Goal: Task Accomplishment & Management: Manage account settings

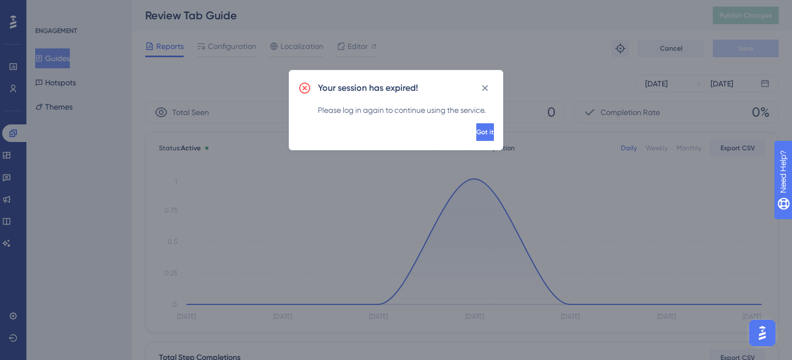
click at [489, 128] on button "Got it" at bounding box center [485, 132] width 18 height 18
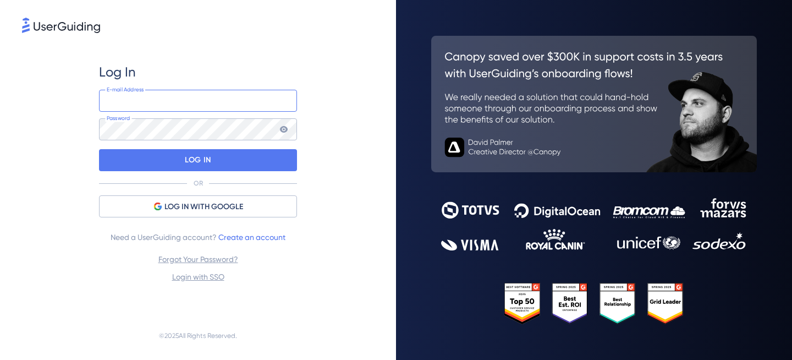
click at [155, 95] on input "email" at bounding box center [198, 101] width 198 height 22
click at [0, 359] on com-1password-button at bounding box center [0, 360] width 0 height 0
type input "carlachaytor@siftmed.ca"
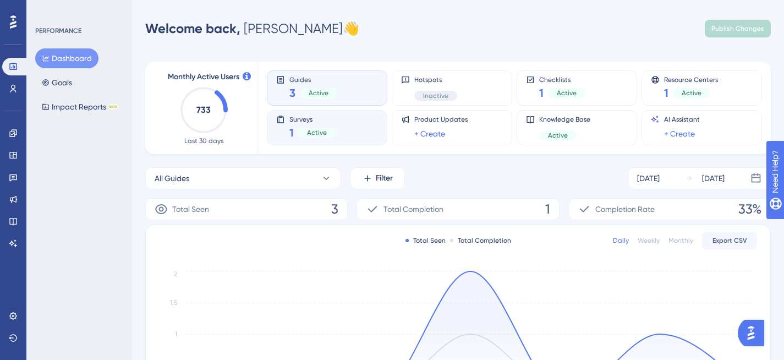
click at [352, 129] on div "Surveys 1 Active" at bounding box center [327, 127] width 102 height 25
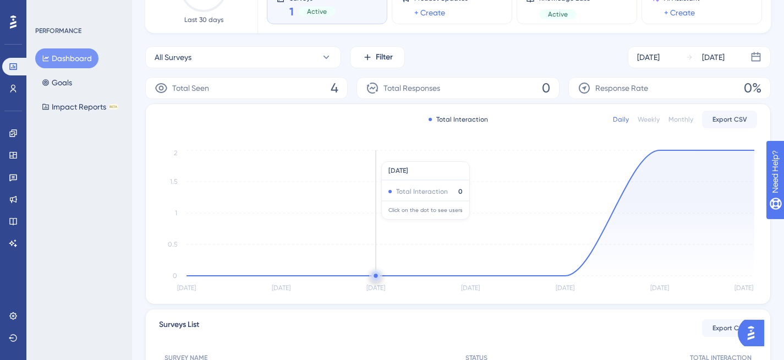
scroll to position [120, 0]
click at [12, 127] on link at bounding box center [13, 133] width 22 height 18
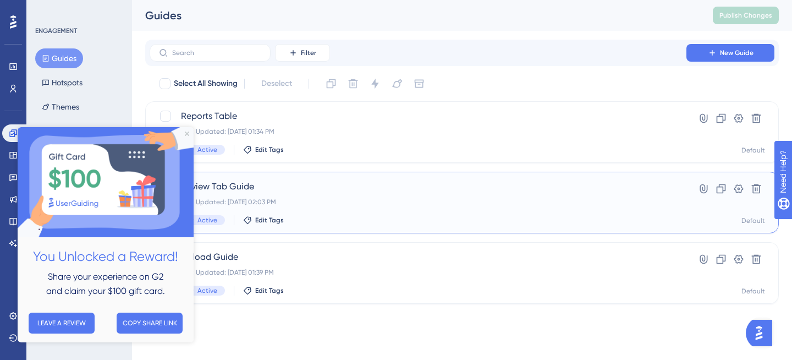
click at [307, 201] on div "Last Updated: Sep 15 2025, 02:03 PM" at bounding box center [418, 201] width 474 height 9
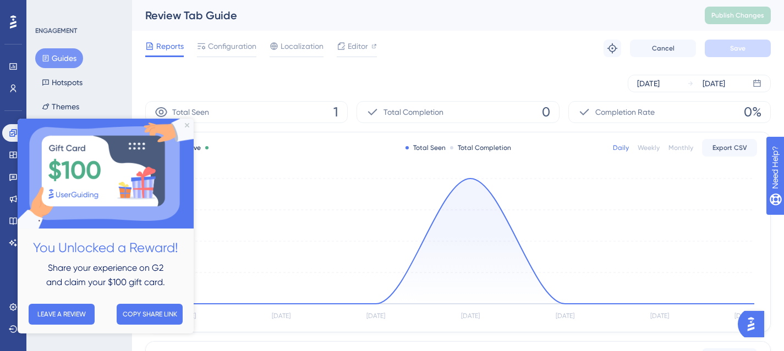
click at [470, 179] on icon at bounding box center [470, 241] width 568 height 125
click at [469, 179] on circle at bounding box center [470, 179] width 4 height 4
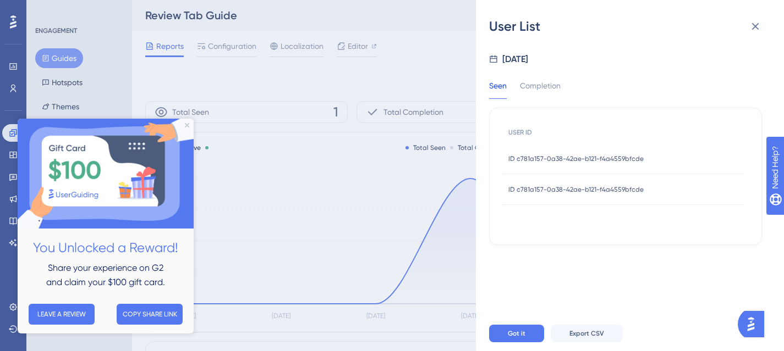
click at [573, 161] on span "ID c781a157-0a38-42ae-b121-f4a4559bfcde" at bounding box center [575, 159] width 135 height 9
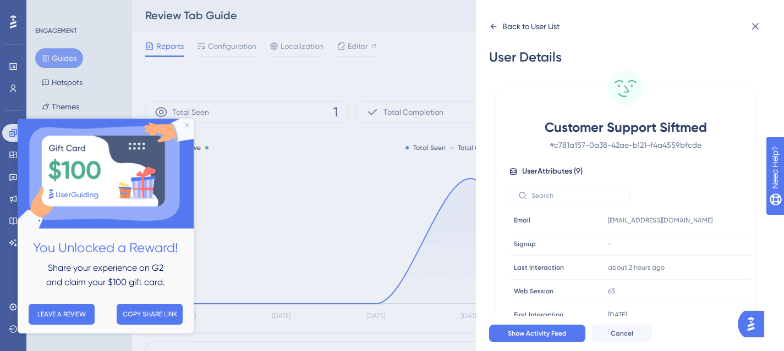
click at [524, 26] on div "Back to User List" at bounding box center [530, 26] width 57 height 13
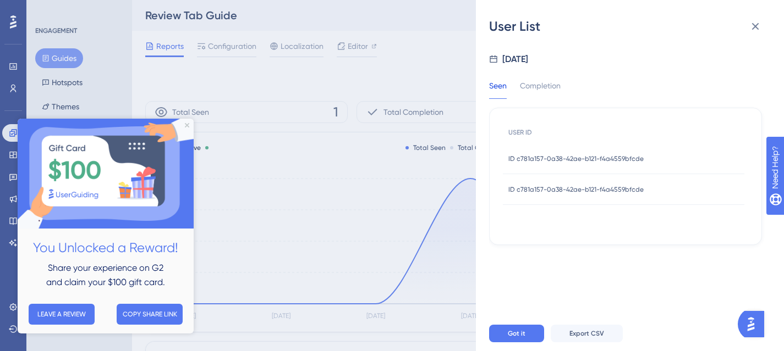
click at [583, 188] on span "ID c781a157-0a38-42ae-b121-f4a4559bfcde" at bounding box center [575, 189] width 135 height 9
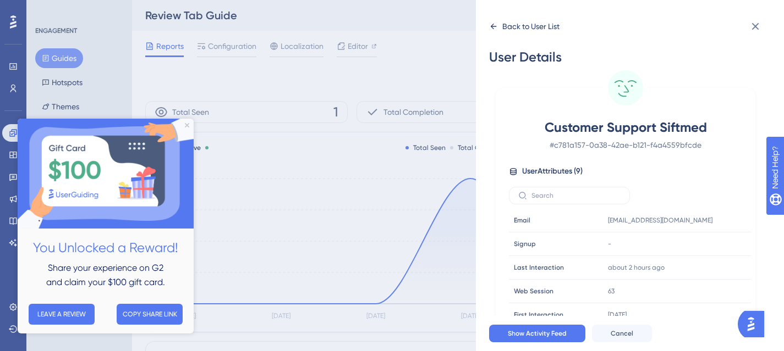
click at [494, 28] on icon at bounding box center [493, 26] width 9 height 9
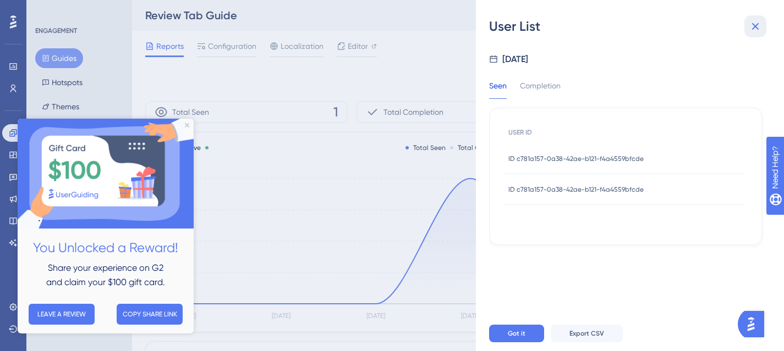
click at [756, 23] on icon at bounding box center [754, 26] width 13 height 13
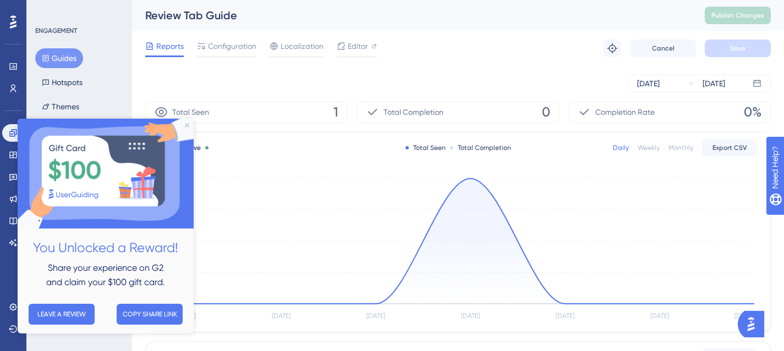
click at [190, 126] on img at bounding box center [106, 174] width 176 height 110
click at [187, 125] on icon "Close Preview" at bounding box center [187, 125] width 4 height 4
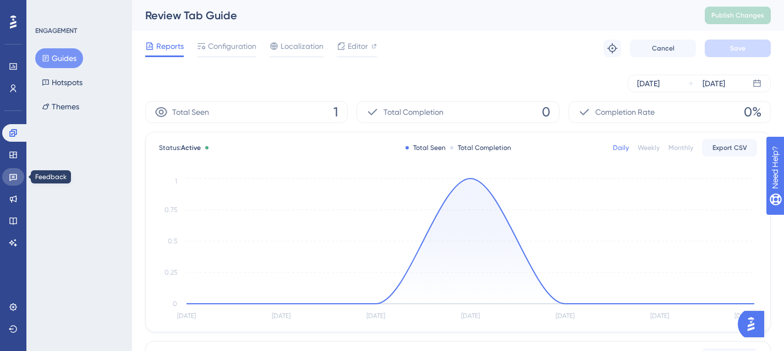
click at [15, 173] on icon at bounding box center [13, 177] width 9 height 9
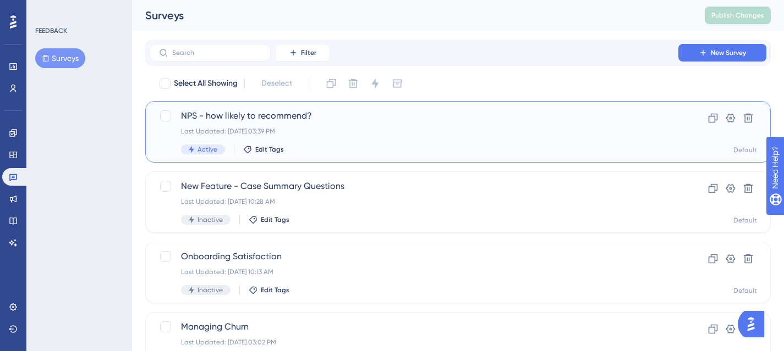
click at [318, 126] on div "NPS - how likely to recommend? Last Updated: Sep 17 2025, 03:39 PM Active Edit …" at bounding box center [414, 131] width 466 height 45
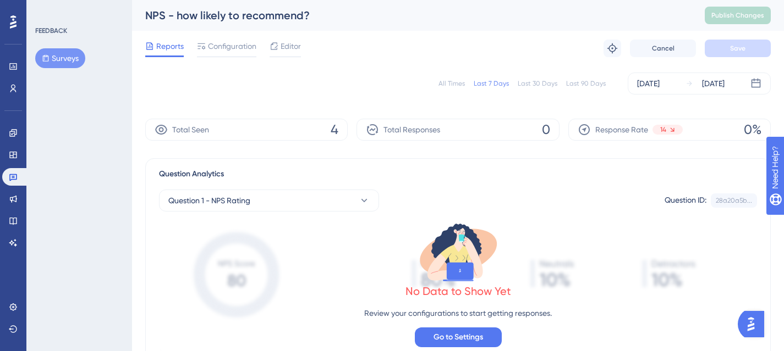
click at [538, 77] on div "All Times Last 7 Days Last 30 Days Last 90 Days Sep 12 2025 Sep 18 2025" at bounding box center [457, 84] width 625 height 22
click at [533, 84] on div "Last 30 Days" at bounding box center [538, 83] width 40 height 9
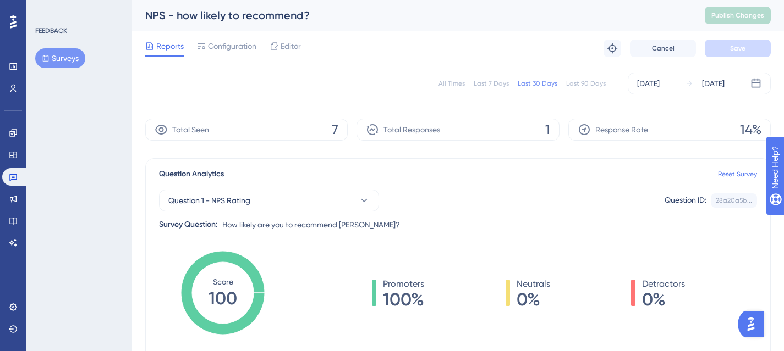
click at [278, 131] on div "Total Seen 7" at bounding box center [246, 130] width 202 height 22
click at [158, 129] on icon at bounding box center [161, 129] width 13 height 13
click at [334, 128] on span "7" at bounding box center [335, 130] width 7 height 18
click at [466, 134] on div "Total Responses 1" at bounding box center [457, 130] width 202 height 22
click at [379, 128] on icon at bounding box center [372, 129] width 13 height 13
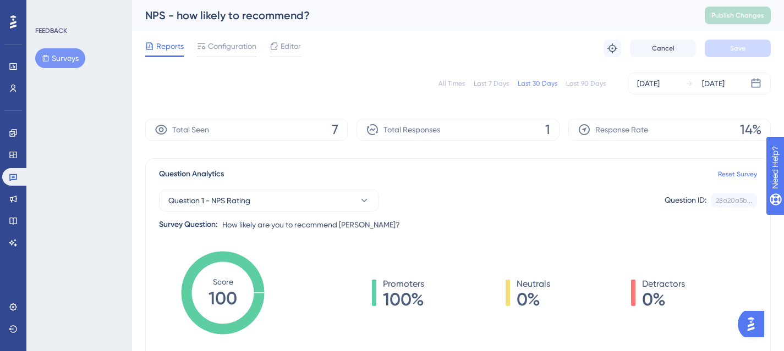
click at [480, 82] on div "Last 7 Days" at bounding box center [491, 83] width 35 height 9
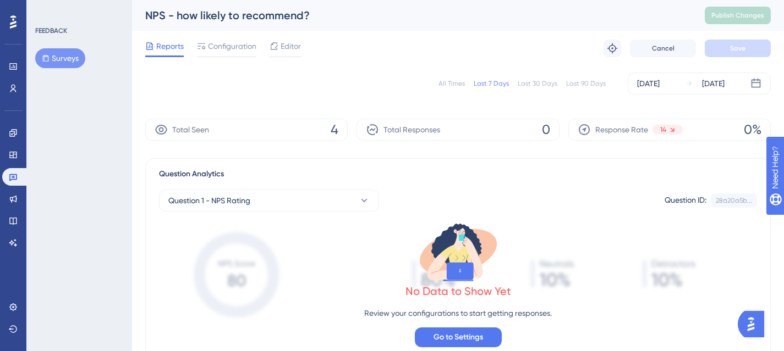
click at [333, 127] on span "4" at bounding box center [335, 130] width 8 height 18
click at [333, 140] on div "Total Seen 4" at bounding box center [246, 130] width 202 height 22
click at [166, 130] on icon at bounding box center [161, 130] width 12 height 10
click at [158, 129] on icon at bounding box center [161, 129] width 13 height 13
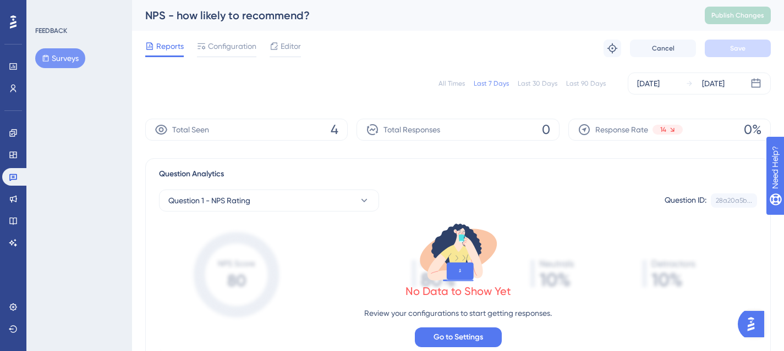
click at [338, 133] on span "4" at bounding box center [335, 130] width 8 height 18
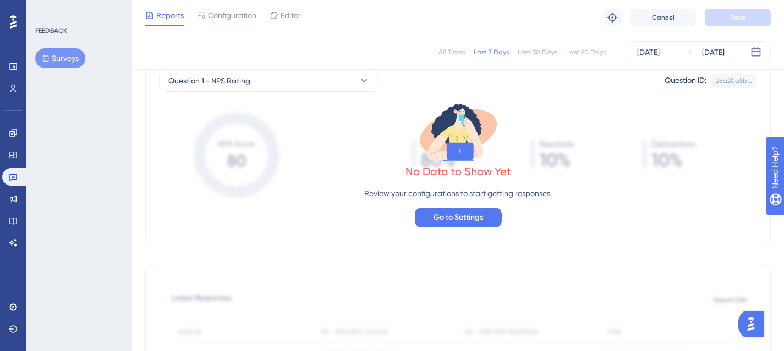
scroll to position [167, 0]
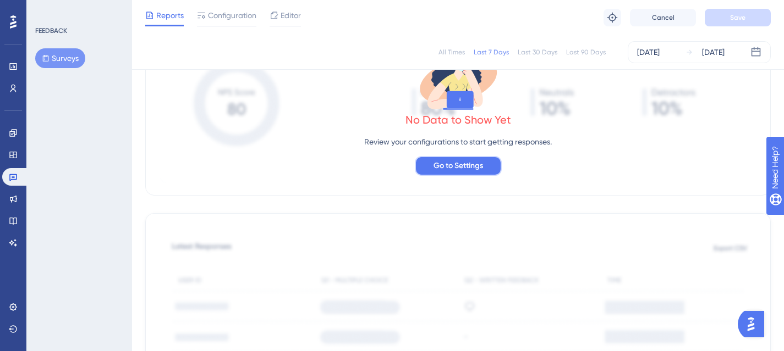
click at [481, 163] on span "Go to Settings" at bounding box center [457, 165] width 49 height 13
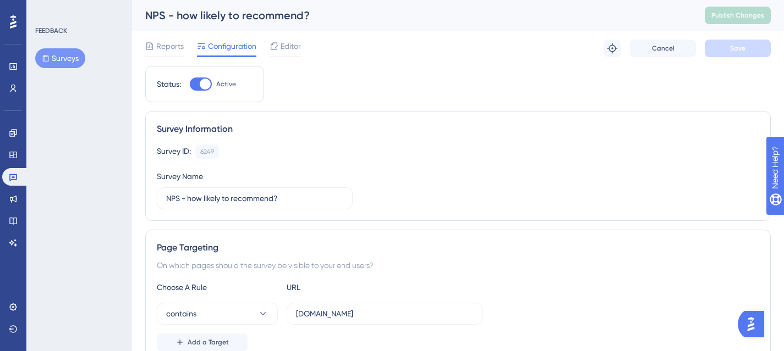
click at [190, 47] on div "Reports Configuration Editor" at bounding box center [223, 49] width 156 height 18
click at [173, 43] on span "Reports" at bounding box center [169, 46] width 27 height 13
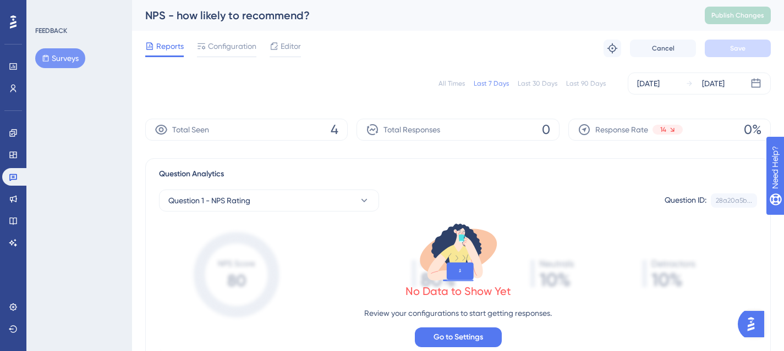
click at [315, 124] on div "Total Seen 4" at bounding box center [246, 130] width 202 height 22
click at [327, 125] on div "Total Seen 4" at bounding box center [246, 130] width 202 height 22
click at [166, 129] on icon at bounding box center [161, 130] width 12 height 10
click at [453, 134] on div "Total Responses 0" at bounding box center [457, 130] width 202 height 22
click at [538, 85] on div "Last 30 Days" at bounding box center [538, 83] width 40 height 9
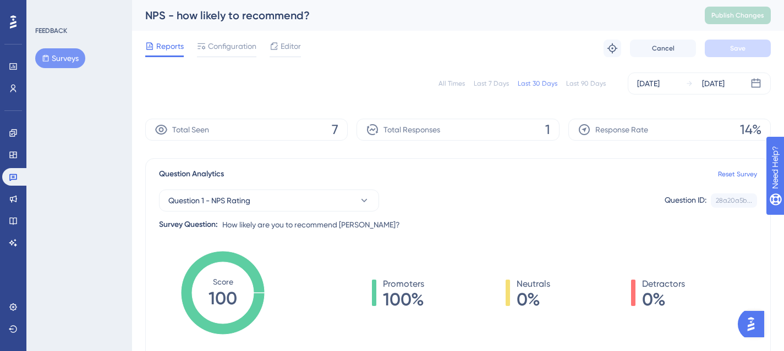
click at [335, 128] on span "7" at bounding box center [335, 130] width 7 height 18
click at [382, 132] on div "Total Responses" at bounding box center [403, 129] width 74 height 13
click at [300, 120] on div "Total Seen 7" at bounding box center [246, 130] width 202 height 22
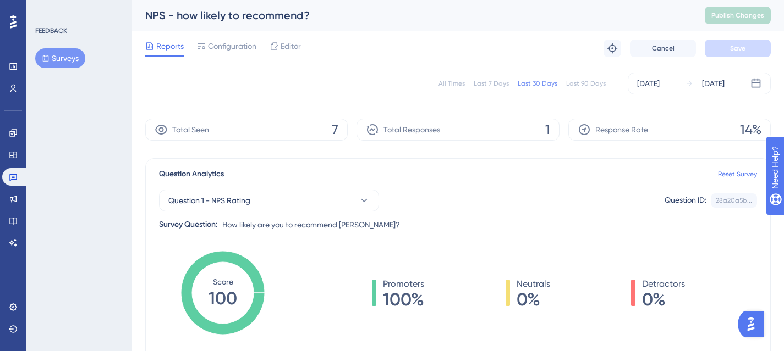
click at [337, 131] on span "7" at bounding box center [335, 130] width 7 height 18
click at [239, 305] on icon "Score 100" at bounding box center [223, 293] width 84 height 84
click at [398, 299] on span "100%" at bounding box center [403, 300] width 41 height 18
click at [657, 307] on span "0%" at bounding box center [663, 300] width 43 height 18
click at [632, 128] on span "Response Rate" at bounding box center [621, 129] width 53 height 13
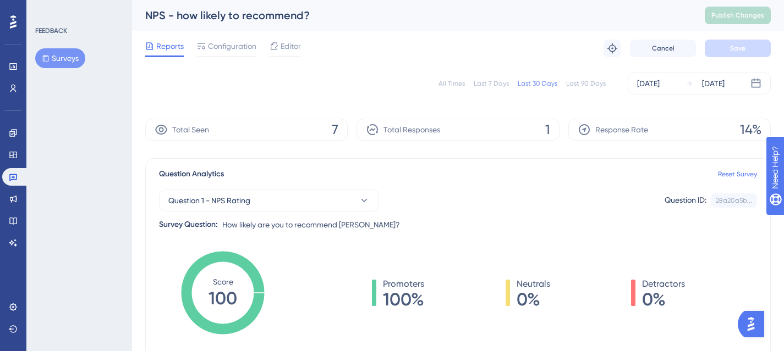
click at [583, 133] on icon at bounding box center [583, 129] width 13 height 13
click at [745, 131] on span "14%" at bounding box center [750, 130] width 21 height 18
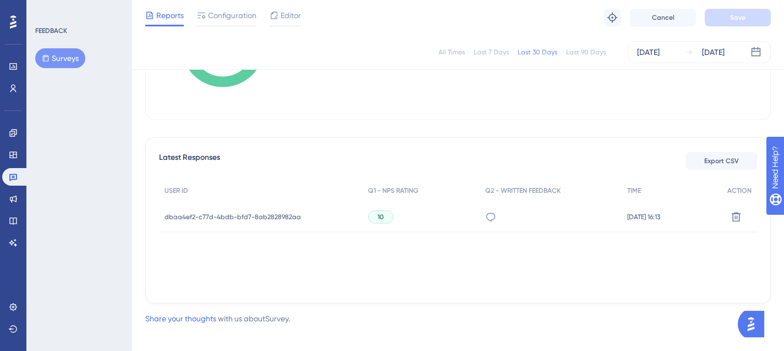
scroll to position [252, 0]
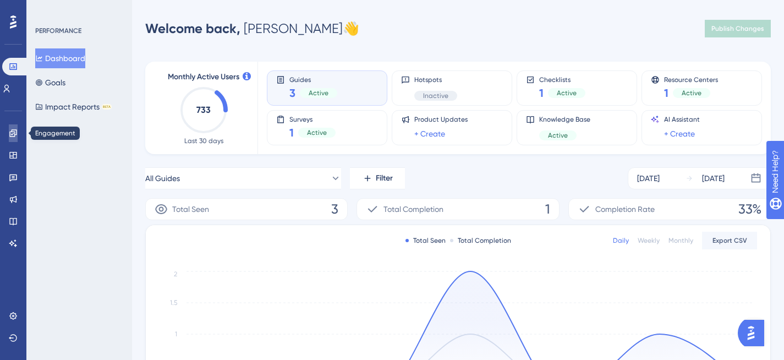
click at [14, 137] on link at bounding box center [13, 133] width 9 height 18
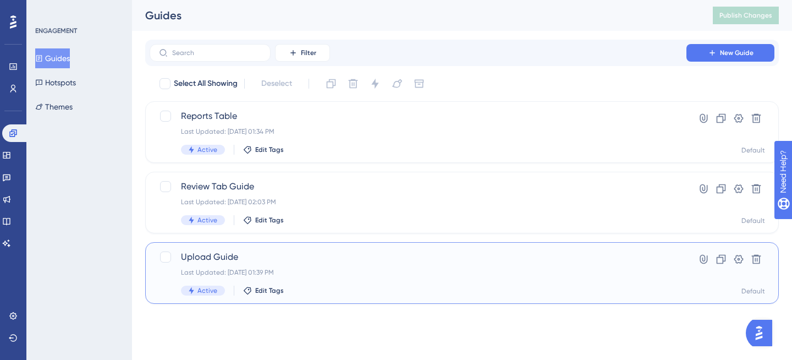
click at [334, 267] on div "Upload Guide Last Updated: Sep 15 2025, 01:39 PM Active Edit Tags" at bounding box center [418, 272] width 474 height 45
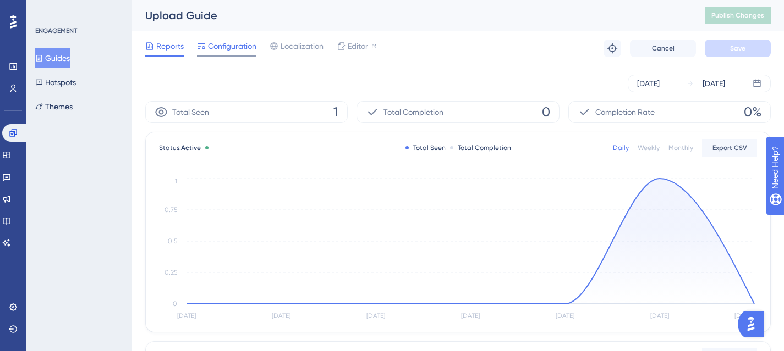
click at [233, 50] on span "Configuration" at bounding box center [232, 46] width 48 height 13
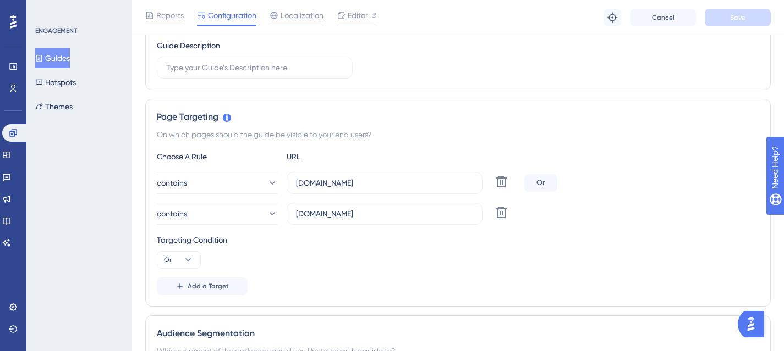
scroll to position [186, 0]
click at [199, 288] on span "Add a Target" at bounding box center [208, 286] width 41 height 9
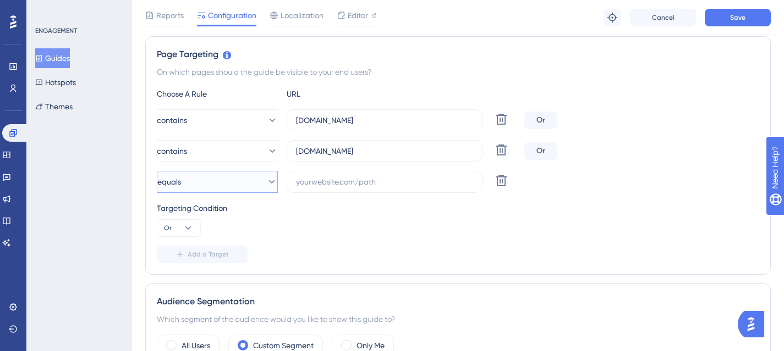
click at [219, 179] on button "equals" at bounding box center [217, 182] width 121 height 22
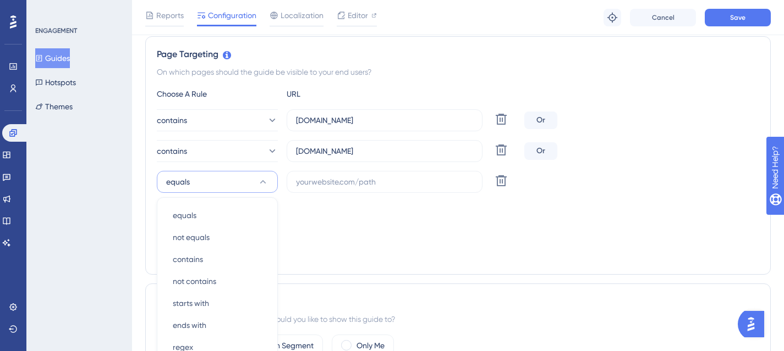
scroll to position [354, 0]
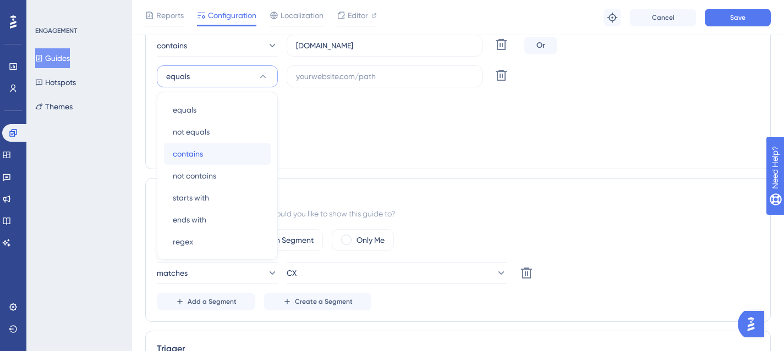
click at [211, 145] on div "contains contains" at bounding box center [217, 154] width 89 height 22
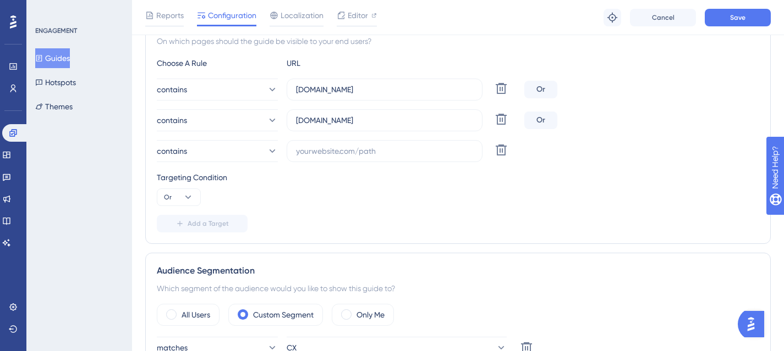
scroll to position [276, 0]
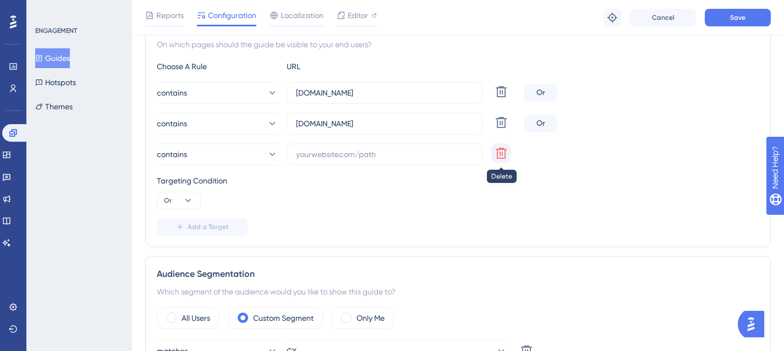
click at [500, 156] on icon at bounding box center [500, 153] width 13 height 13
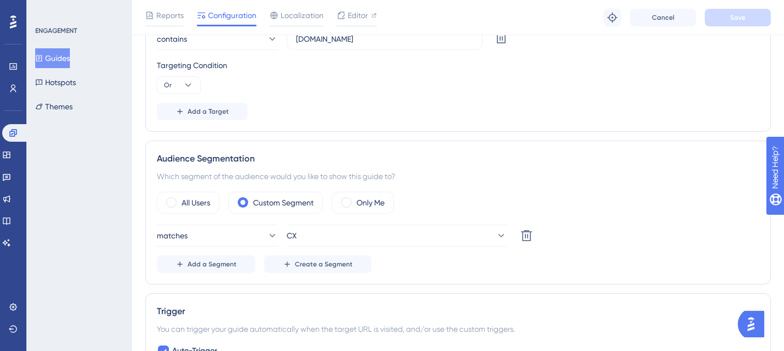
scroll to position [373, 0]
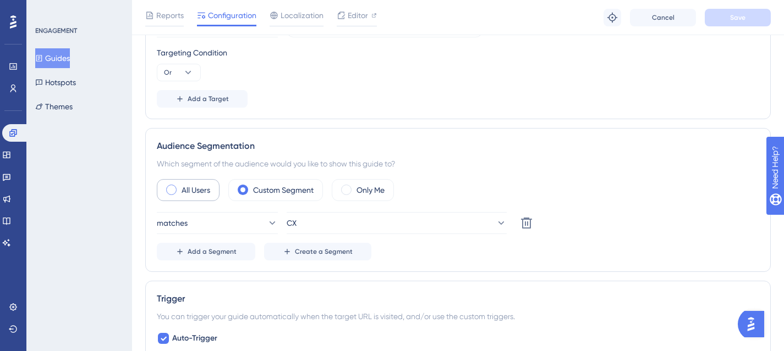
click at [168, 195] on div "All Users" at bounding box center [188, 190] width 63 height 22
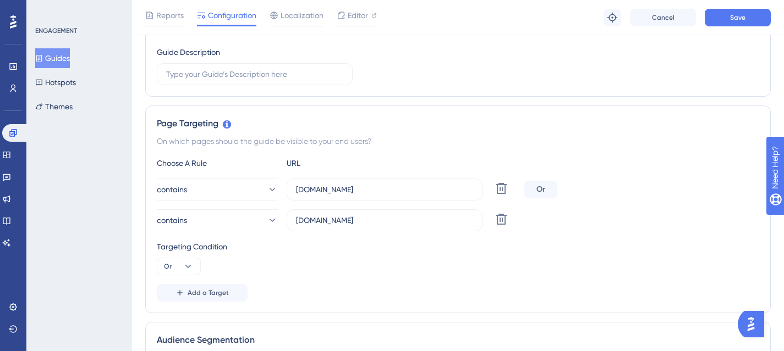
scroll to position [227, 0]
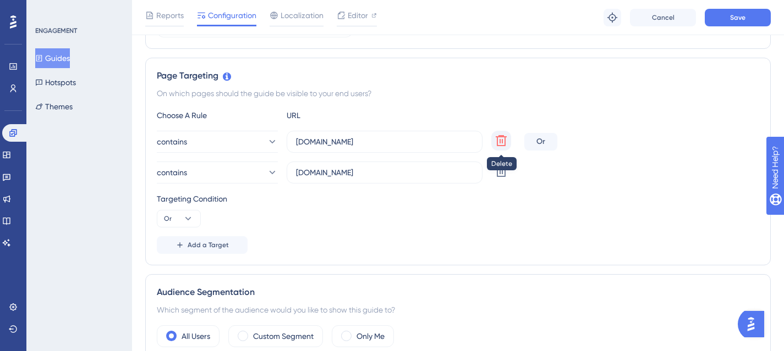
click at [502, 139] on icon at bounding box center [501, 140] width 11 height 11
type input "drassassociates.siftmed.ca"
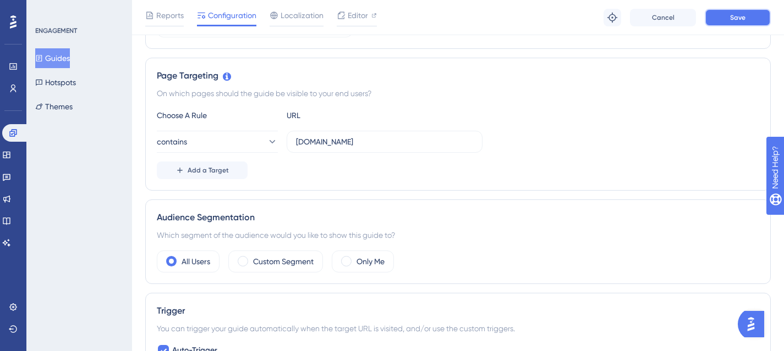
click at [708, 22] on button "Save" at bounding box center [737, 18] width 66 height 18
click at [64, 51] on button "Guides" at bounding box center [52, 58] width 35 height 20
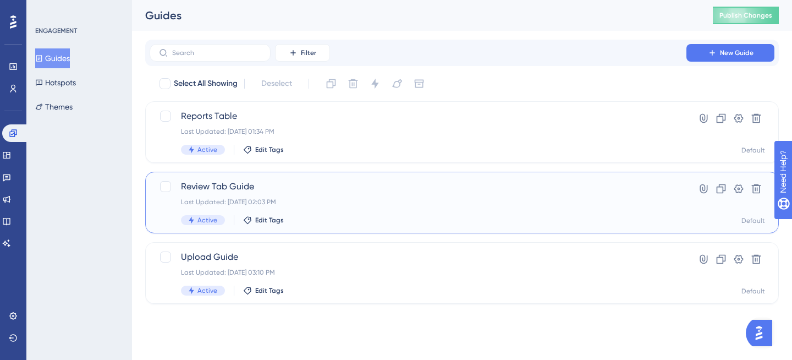
click at [337, 225] on div "Review Tab Guide Last Updated: Sep 15 2025, 02:03 PM Active Edit Tags Hyperlink…" at bounding box center [462, 203] width 634 height 62
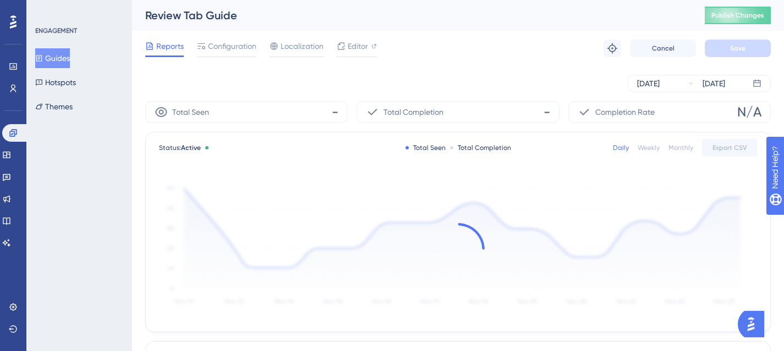
click at [238, 38] on div "Reports Configuration Localization Editor Troubleshoot Cancel Save" at bounding box center [457, 48] width 625 height 35
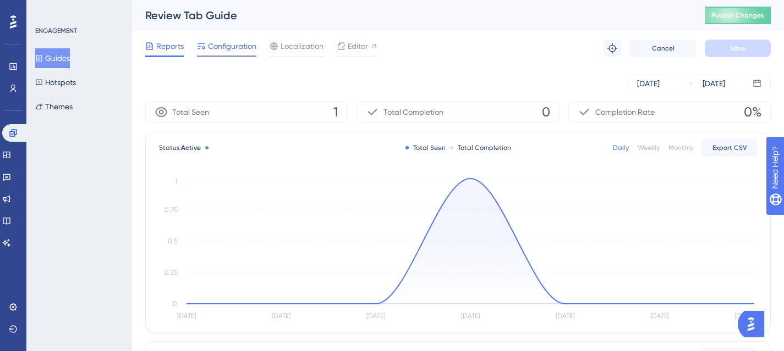
click at [231, 51] on span "Configuration" at bounding box center [232, 46] width 48 height 13
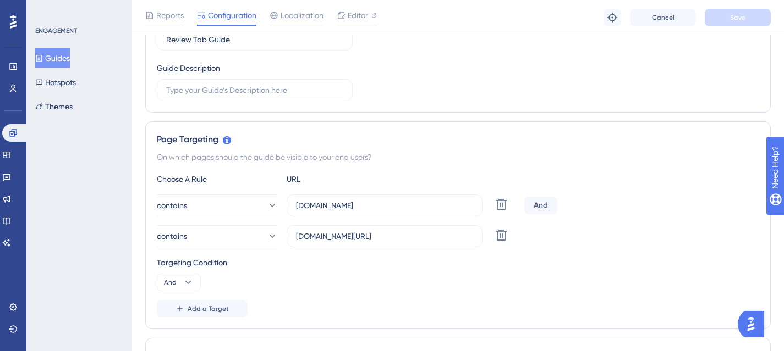
scroll to position [158, 0]
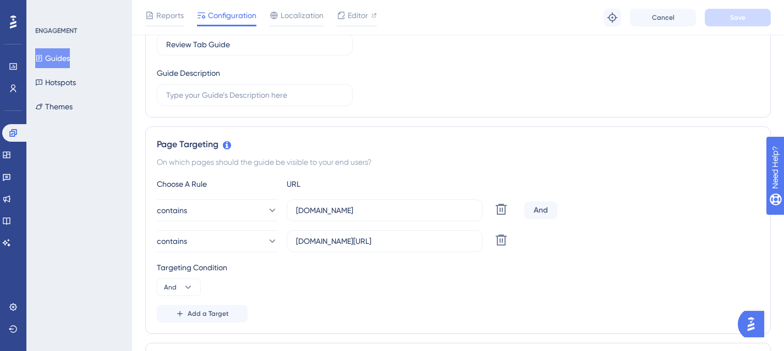
click at [69, 59] on button "Guides" at bounding box center [52, 58] width 35 height 20
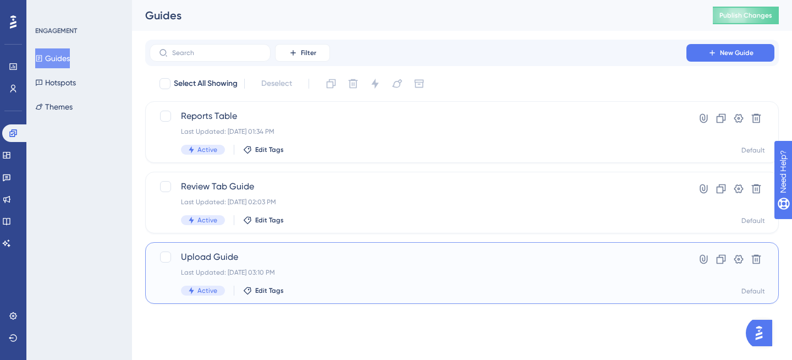
click at [353, 271] on div "Last Updated: Sep 18 2025, 03:10 PM" at bounding box center [418, 272] width 474 height 9
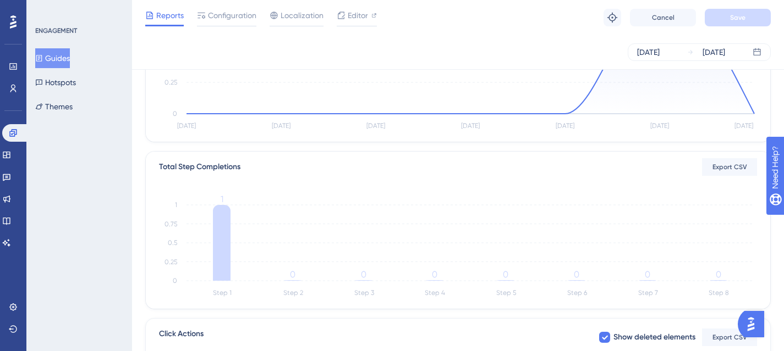
scroll to position [185, 0]
click at [234, 16] on span "Configuration" at bounding box center [232, 15] width 48 height 13
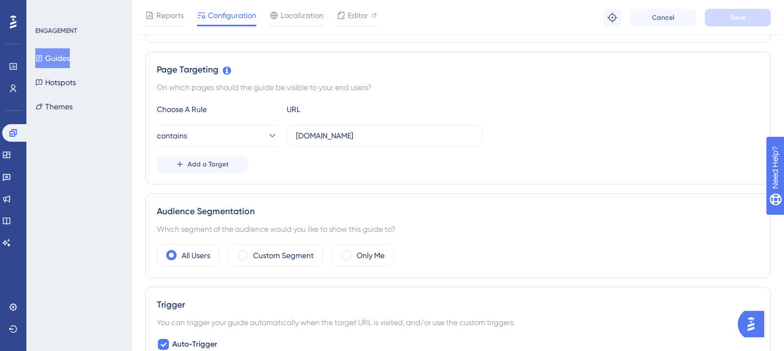
scroll to position [212, 0]
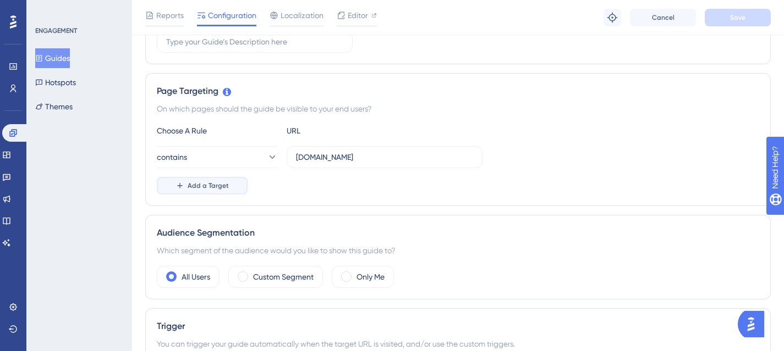
click at [233, 193] on button "Add a Target" at bounding box center [202, 186] width 91 height 18
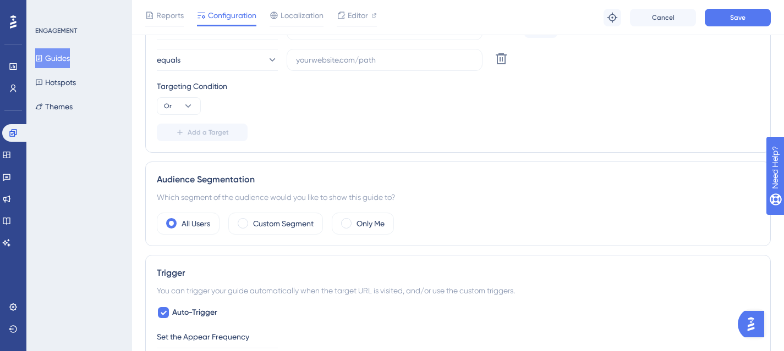
scroll to position [388, 0]
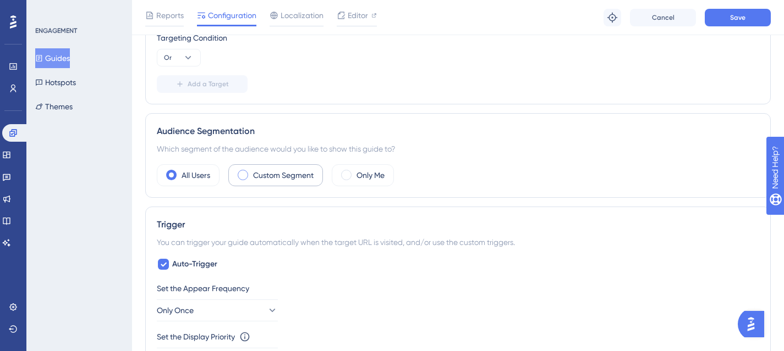
click at [247, 180] on div "Custom Segment" at bounding box center [275, 175] width 95 height 22
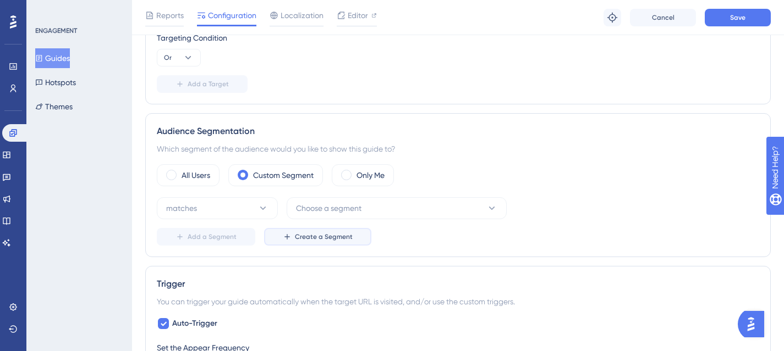
click at [331, 238] on span "Create a Segment" at bounding box center [324, 237] width 58 height 9
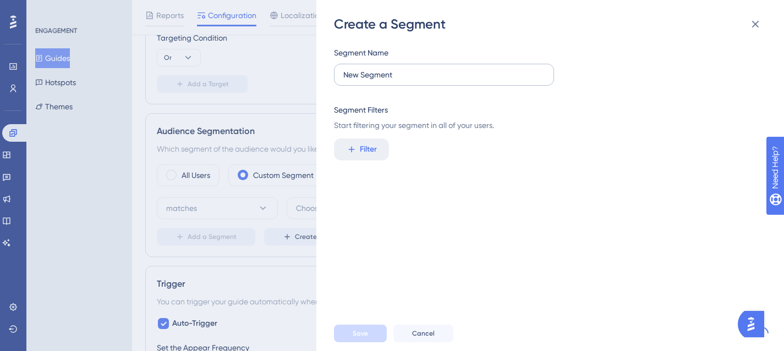
click at [381, 83] on label "New Segment" at bounding box center [444, 75] width 220 height 22
click at [381, 81] on input "New Segment" at bounding box center [443, 75] width 201 height 12
drag, startPoint x: 405, startPoint y: 78, endPoint x: 304, endPoint y: 77, distance: 101.2
click at [305, 77] on div "Create a Segment Segment Name New Segment Segment Filters Start filtering your …" at bounding box center [392, 175] width 784 height 351
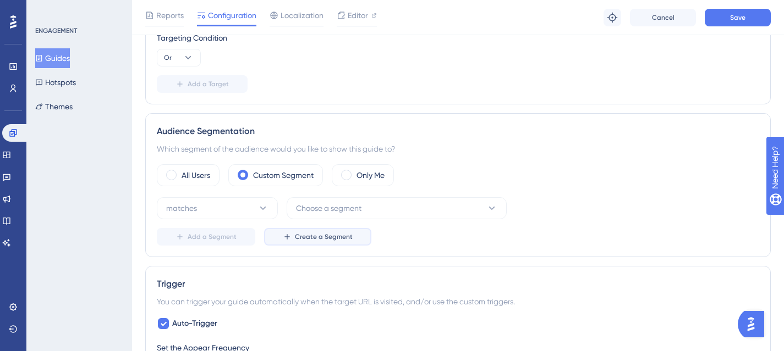
click at [331, 243] on button "Create a Segment" at bounding box center [317, 237] width 107 height 18
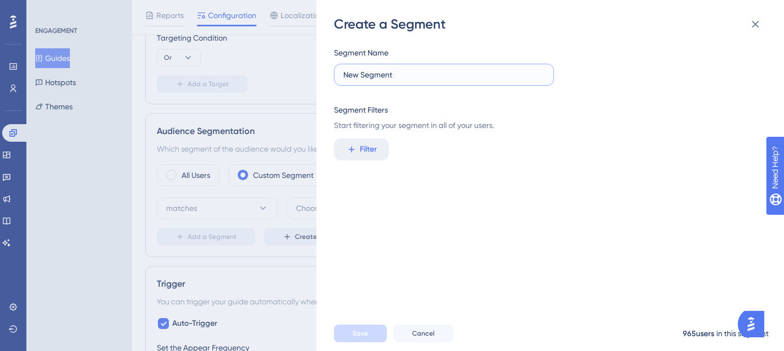
click at [410, 72] on input "New Segment" at bounding box center [443, 75] width 201 height 12
type input "Matthew"
click at [370, 147] on span "Filter" at bounding box center [368, 149] width 17 height 13
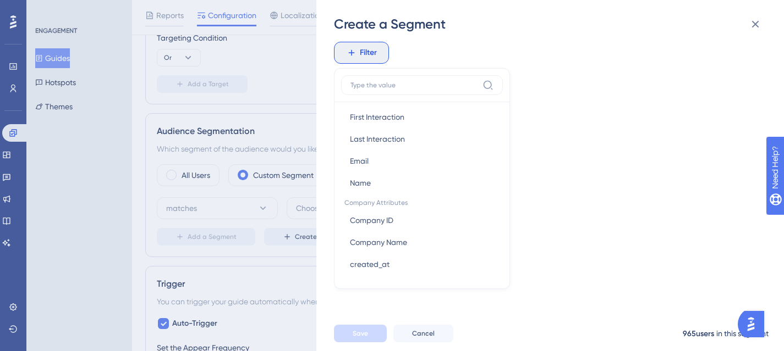
scroll to position [554, 0]
click at [378, 164] on button "Email Email" at bounding box center [422, 162] width 162 height 22
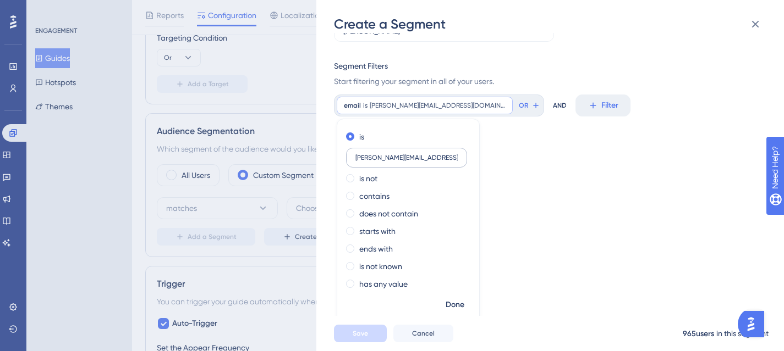
type input "matthew@siftmed.ca"
click at [457, 304] on span "Done" at bounding box center [454, 305] width 19 height 13
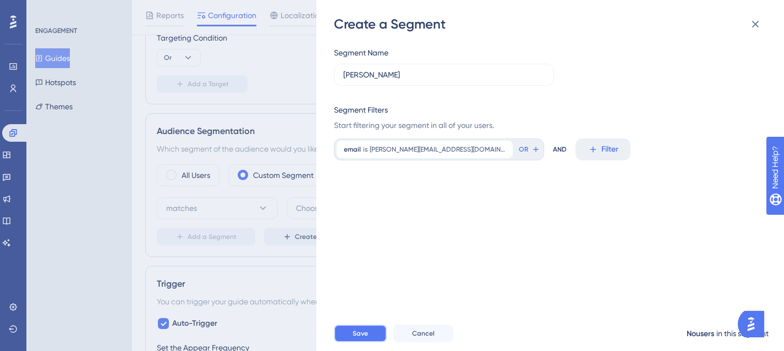
click at [361, 338] on span "Save" at bounding box center [360, 333] width 15 height 9
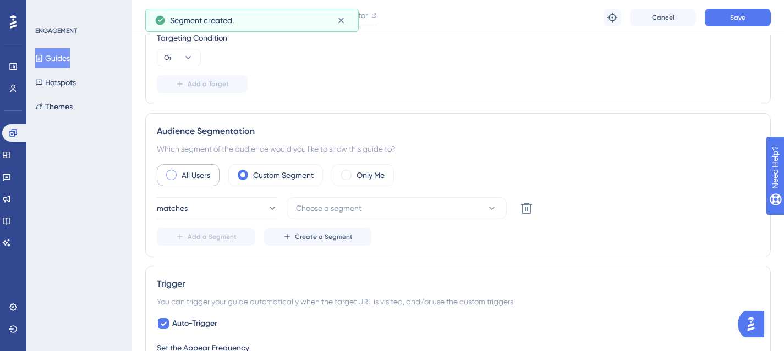
click at [173, 178] on span at bounding box center [171, 175] width 10 height 10
click at [180, 172] on input "radio" at bounding box center [180, 172] width 0 height 0
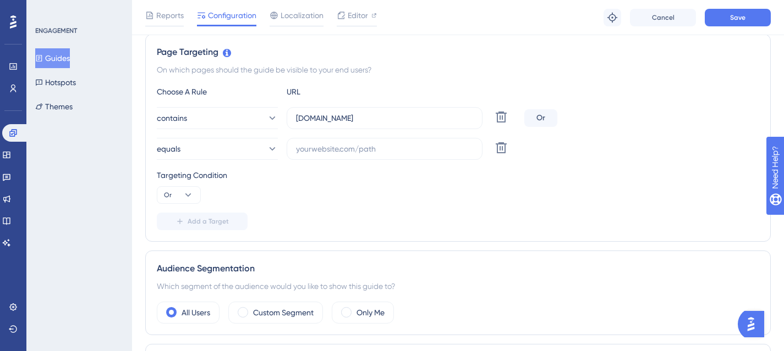
scroll to position [229, 0]
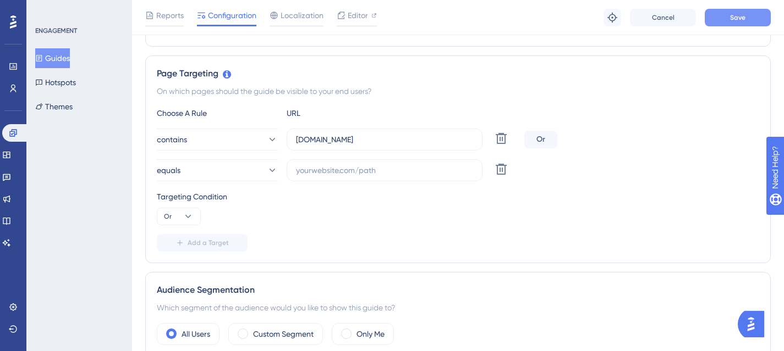
click at [741, 20] on span "Save" at bounding box center [737, 17] width 15 height 9
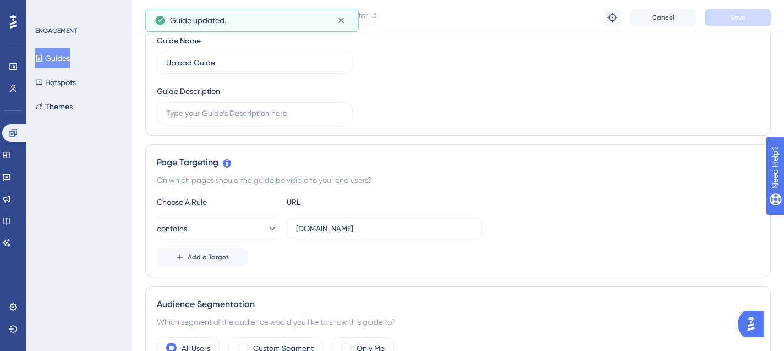
scroll to position [0, 0]
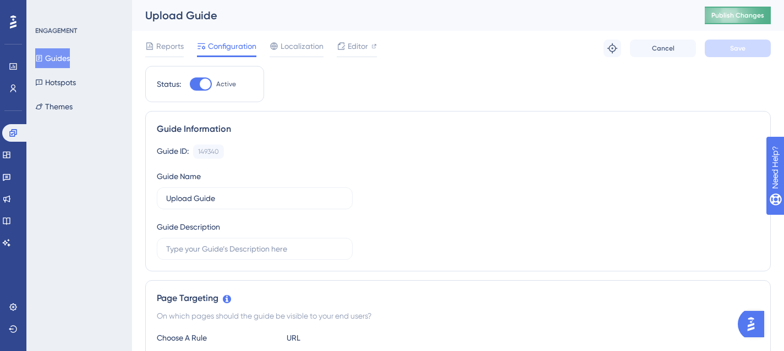
click at [726, 16] on span "Publish Changes" at bounding box center [737, 15] width 53 height 9
click at [69, 60] on button "Guides" at bounding box center [52, 58] width 35 height 20
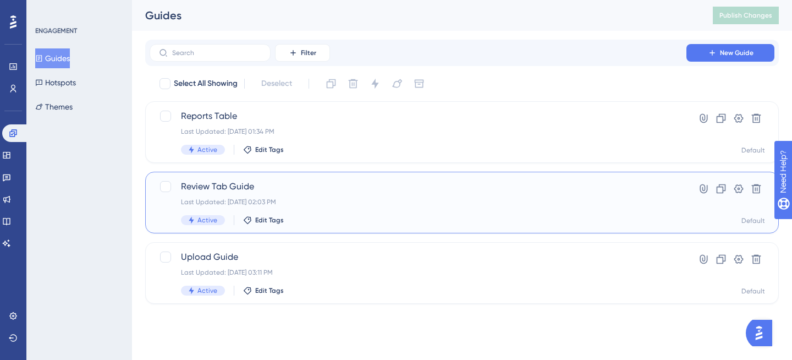
click at [365, 211] on div "Review Tab Guide Last Updated: Sep 15 2025, 02:03 PM Active Edit Tags" at bounding box center [418, 202] width 474 height 45
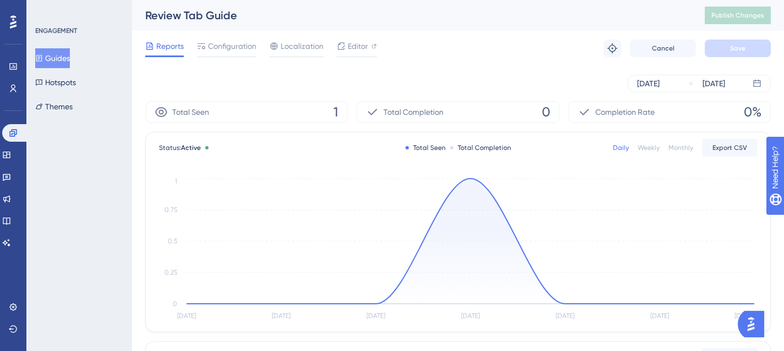
click at [57, 60] on button "Guides" at bounding box center [52, 58] width 35 height 20
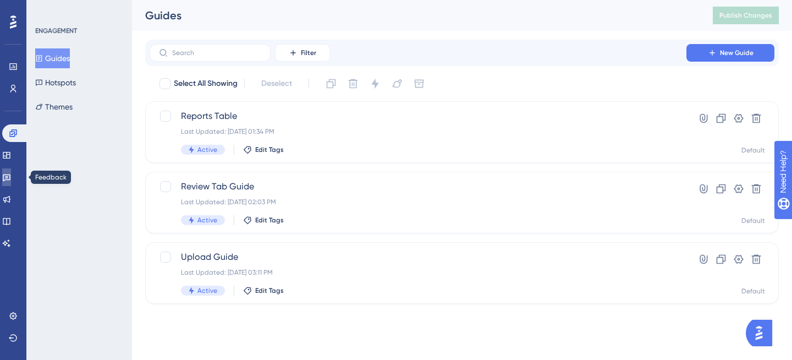
click at [11, 172] on link at bounding box center [6, 177] width 9 height 18
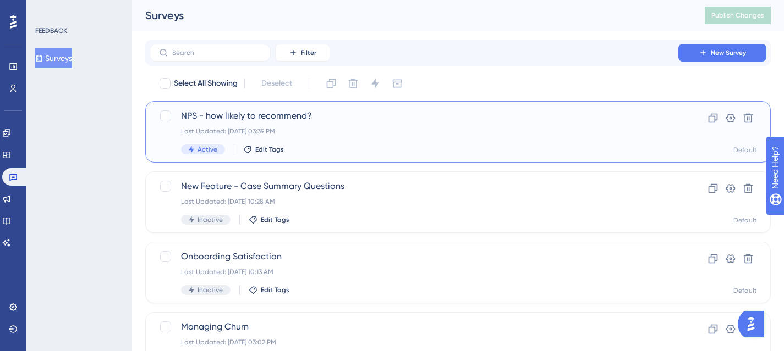
click at [279, 133] on div "Last Updated: Sep 17 2025, 03:39 PM" at bounding box center [414, 131] width 466 height 9
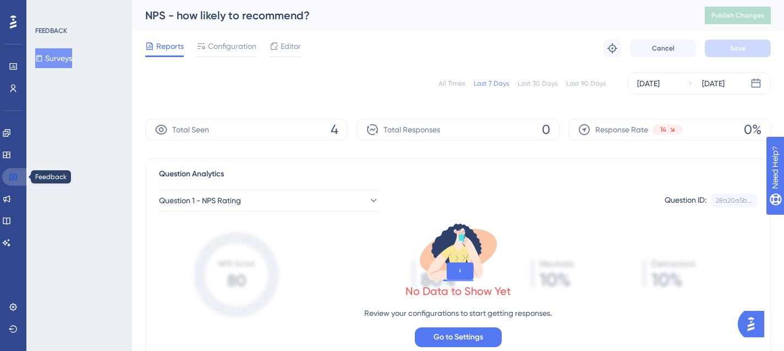
click at [10, 176] on icon at bounding box center [13, 177] width 9 height 9
